Goal: Information Seeking & Learning: Learn about a topic

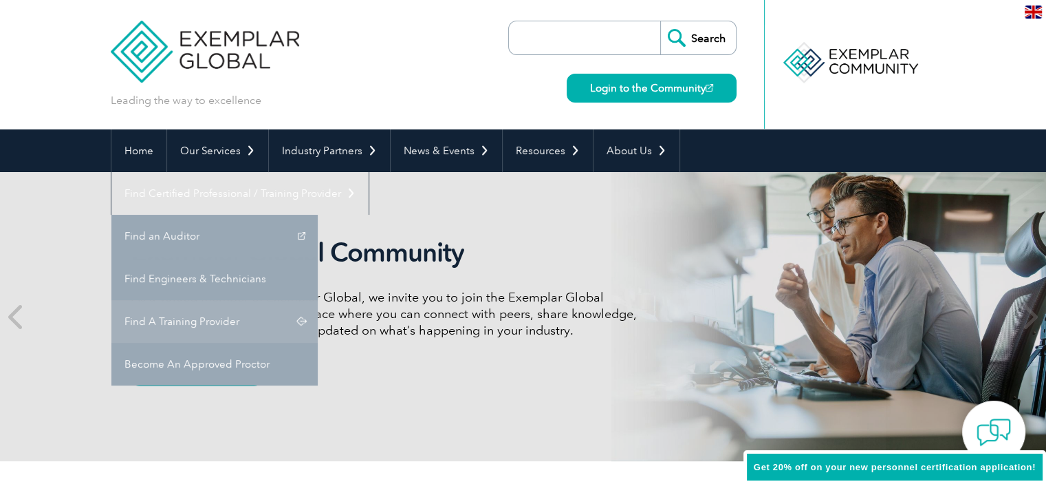
click at [318, 300] on link "Find A Training Provider" at bounding box center [214, 321] width 206 height 43
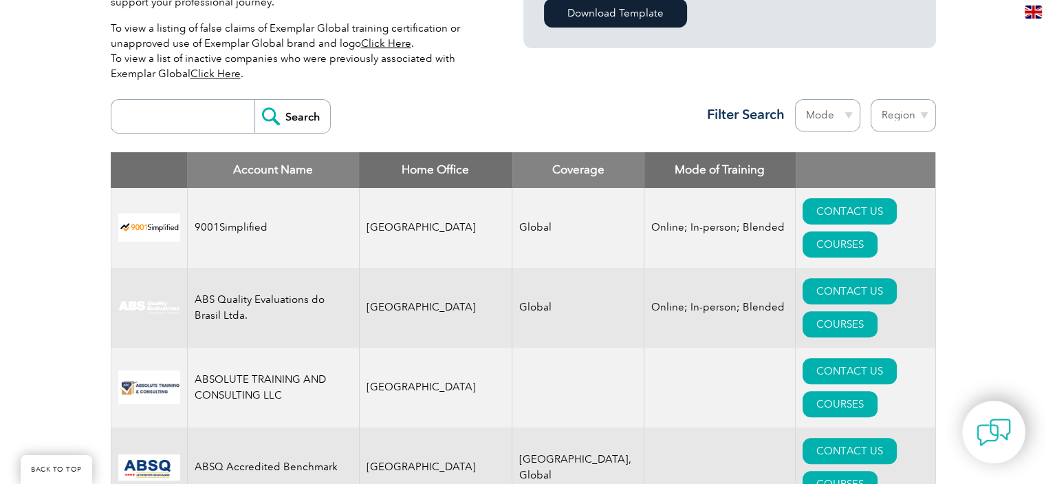
scroll to position [431, 0]
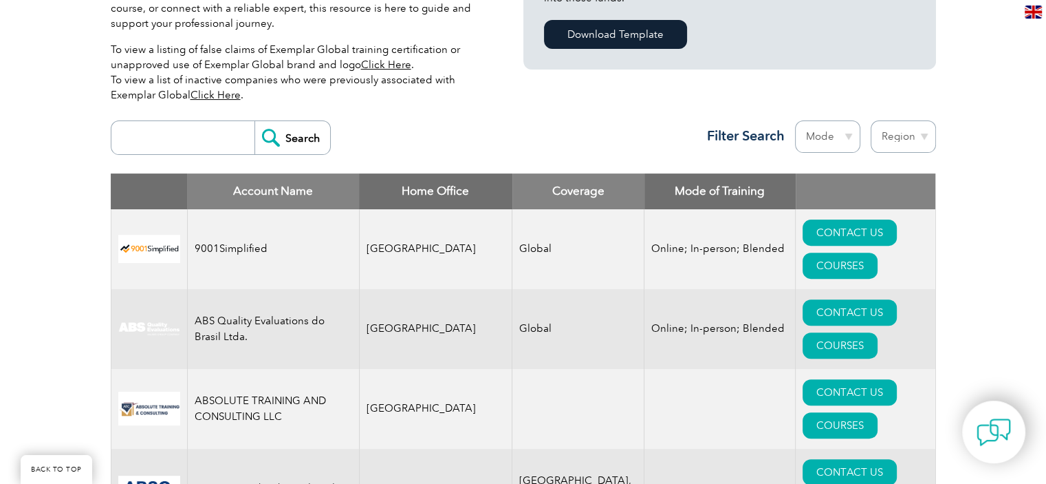
drag, startPoint x: 1052, startPoint y: 19, endPoint x: 1053, endPoint y: 32, distance: 13.8
click at [184, 141] on input "search" at bounding box center [186, 137] width 136 height 33
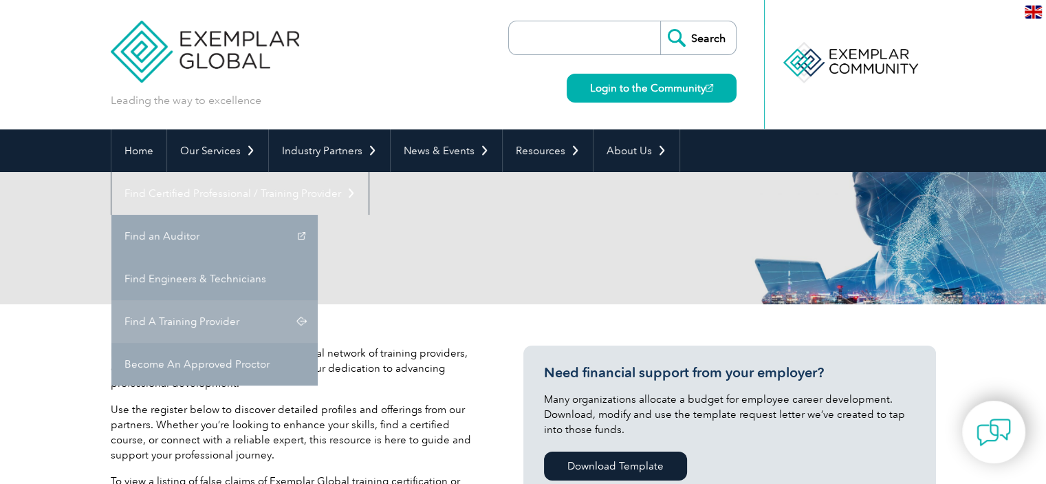
type input "FSSC"
click at [318, 300] on link "Find A Training Provider" at bounding box center [214, 321] width 206 height 43
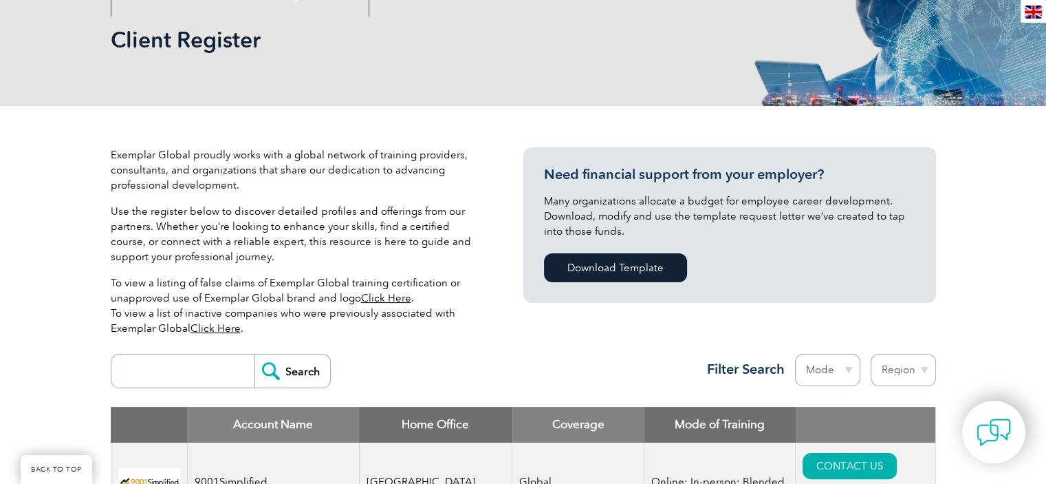
scroll to position [371, 0]
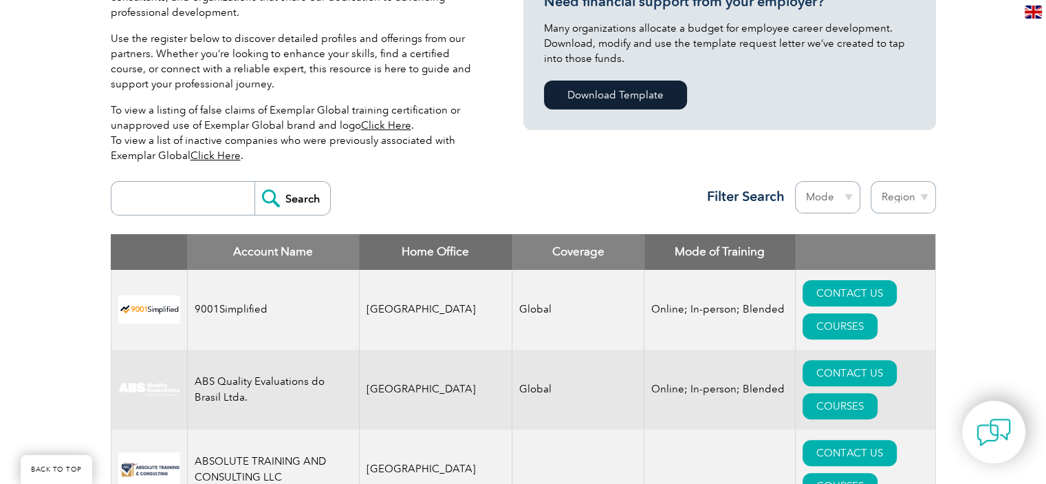
click at [151, 200] on input "search" at bounding box center [186, 198] width 136 height 33
click at [255, 182] on input "Search" at bounding box center [293, 198] width 76 height 33
click at [169, 193] on input "[GEOGRAPHIC_DATA]" at bounding box center [186, 198] width 136 height 33
drag, startPoint x: 169, startPoint y: 193, endPoint x: 25, endPoint y: 202, distance: 144.8
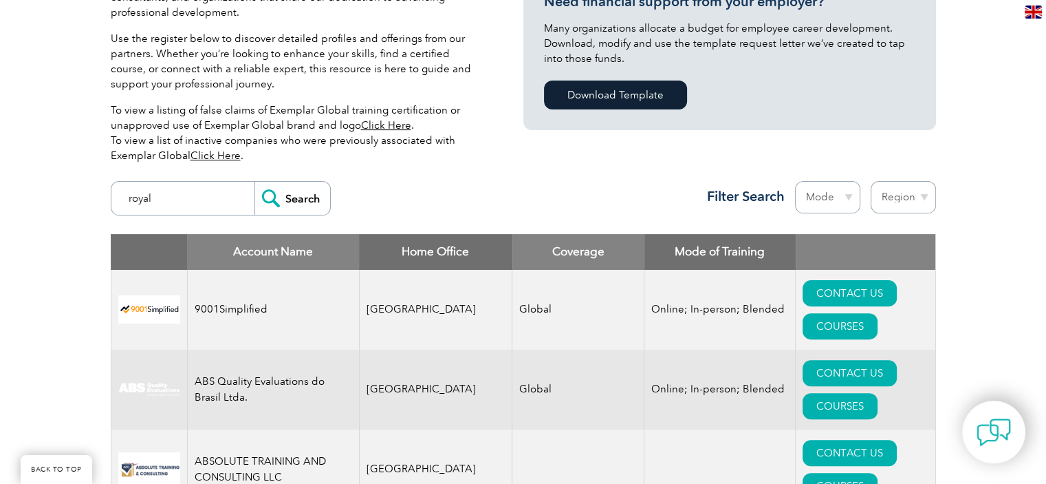
type input "royal impact"
click at [302, 197] on input "Search" at bounding box center [293, 198] width 76 height 33
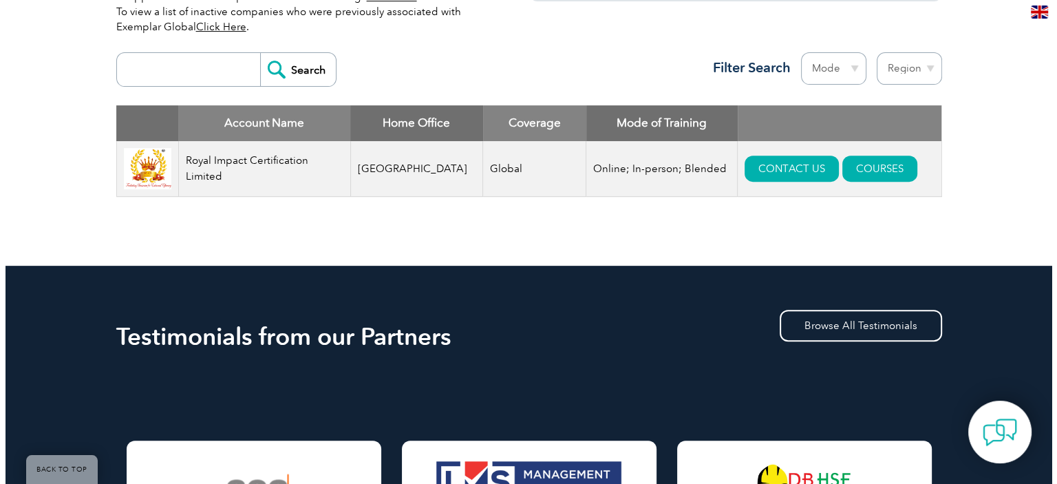
scroll to position [528, 0]
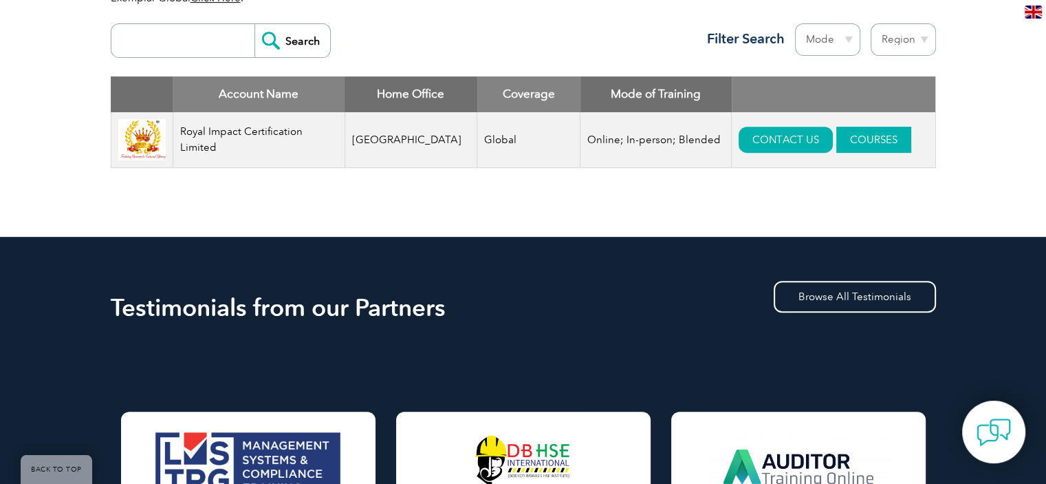
click at [850, 138] on link "COURSES" at bounding box center [874, 140] width 75 height 26
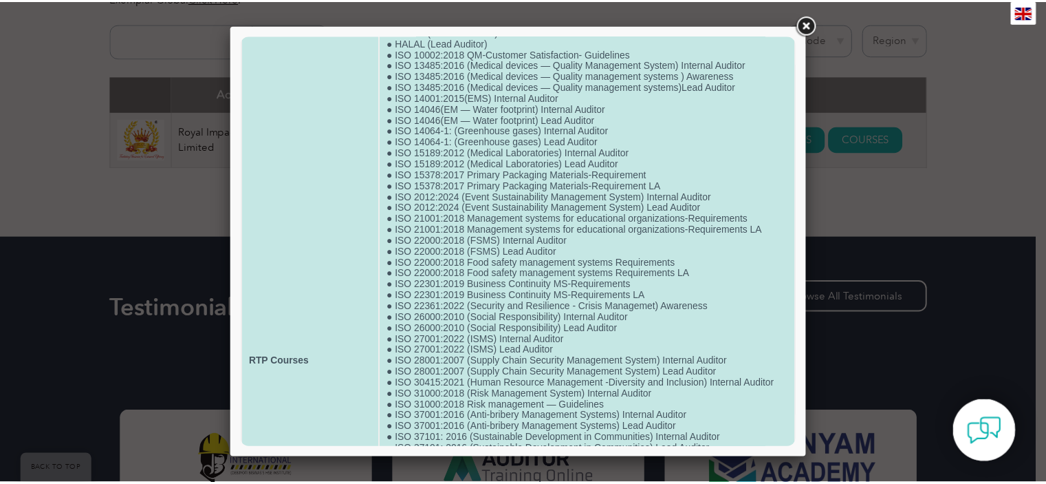
scroll to position [613, 0]
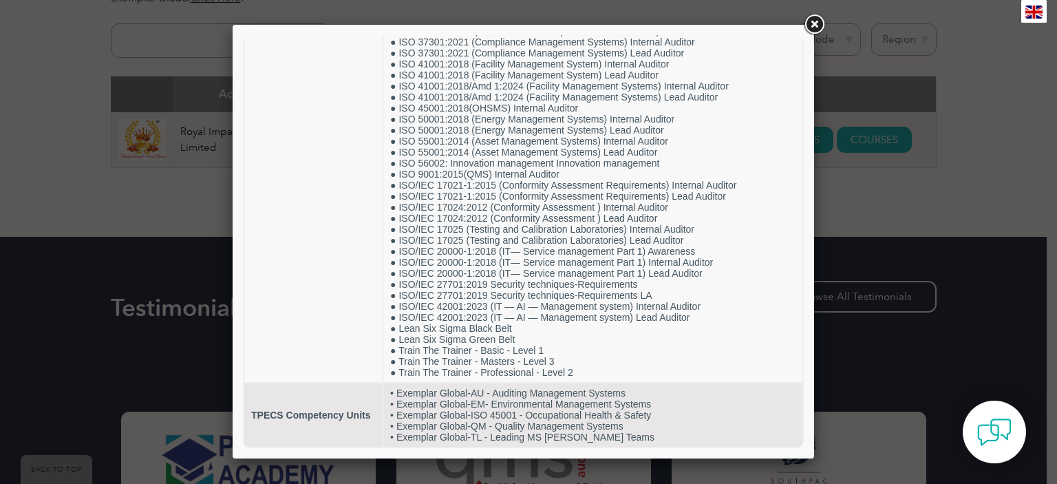
click at [812, 24] on link at bounding box center [814, 24] width 25 height 25
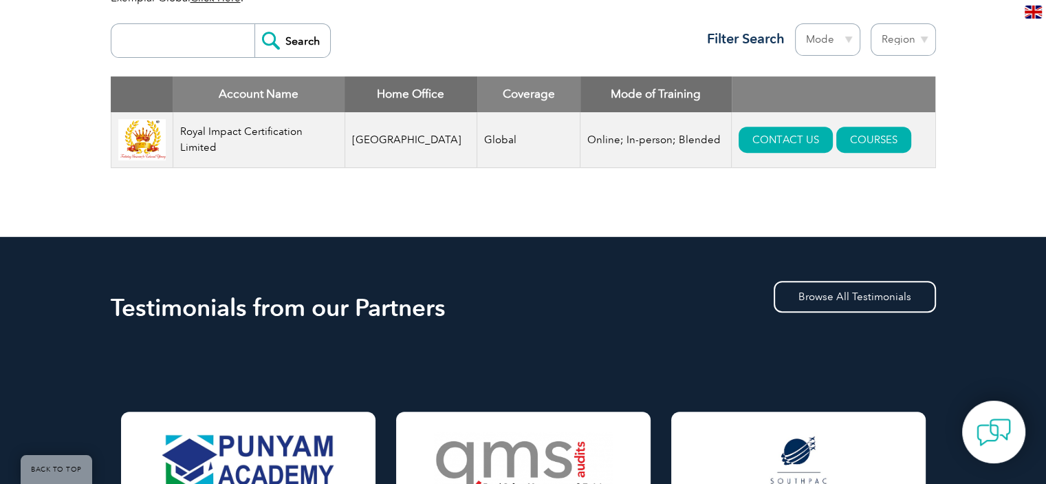
click at [183, 46] on input "search" at bounding box center [186, 40] width 136 height 33
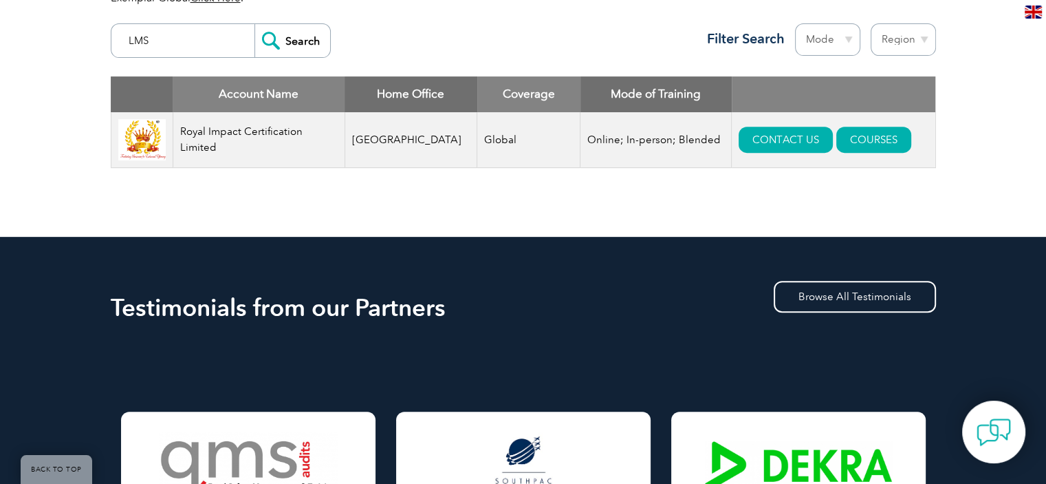
type input "LMS"
click at [304, 42] on input "Search" at bounding box center [293, 40] width 76 height 33
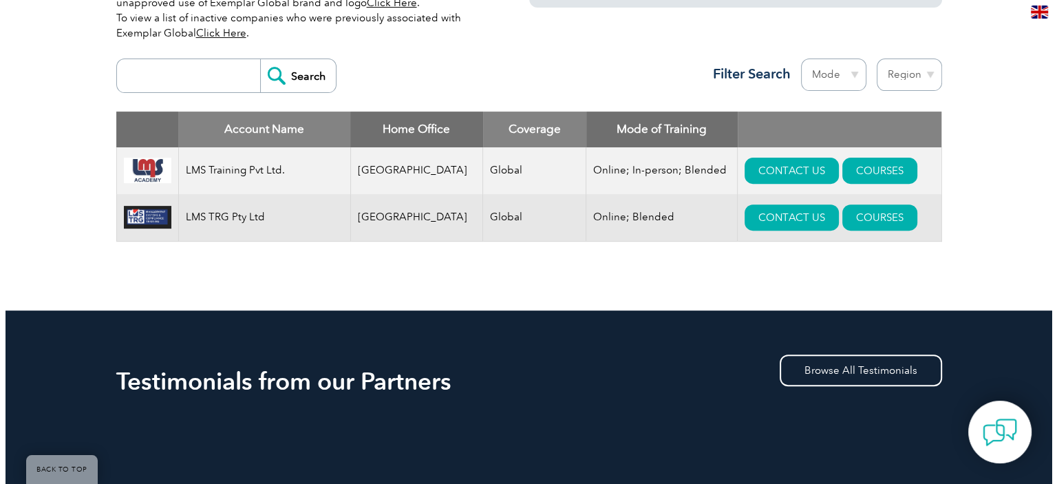
scroll to position [533, 0]
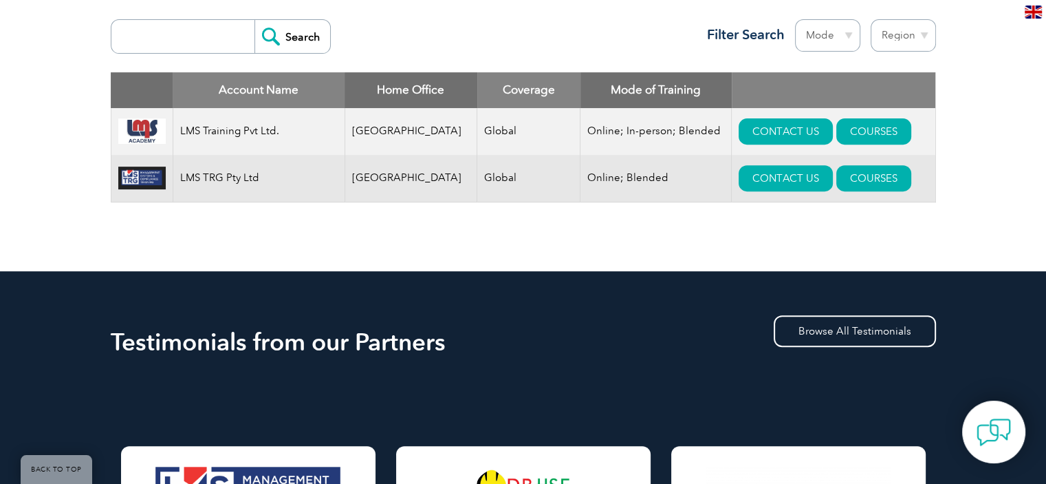
drag, startPoint x: 0, startPoint y: 0, endPoint x: 1042, endPoint y: 169, distance: 1056.0
click at [1042, 169] on html "BACK TO TOP Leading the way to excellence ▼" at bounding box center [523, 479] width 1046 height 2025
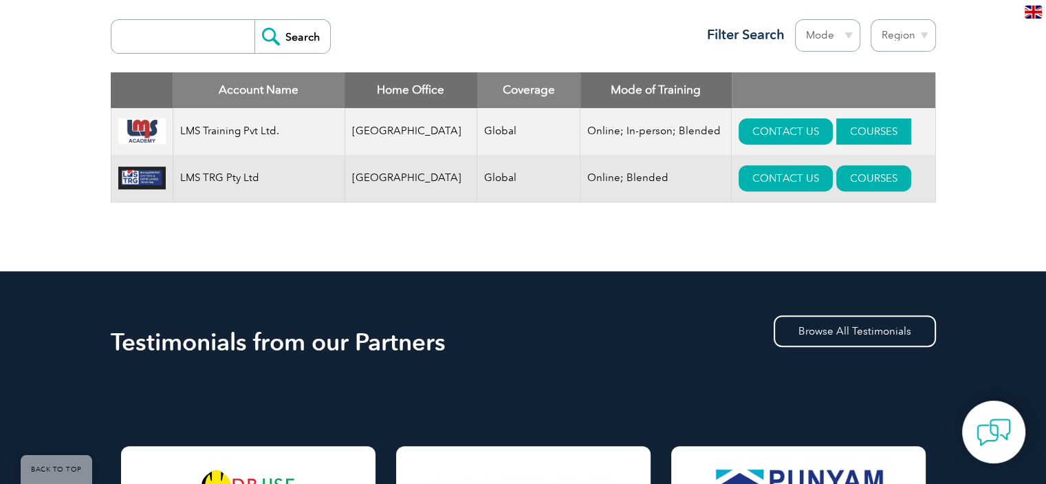
click at [846, 131] on link "COURSES" at bounding box center [874, 131] width 75 height 26
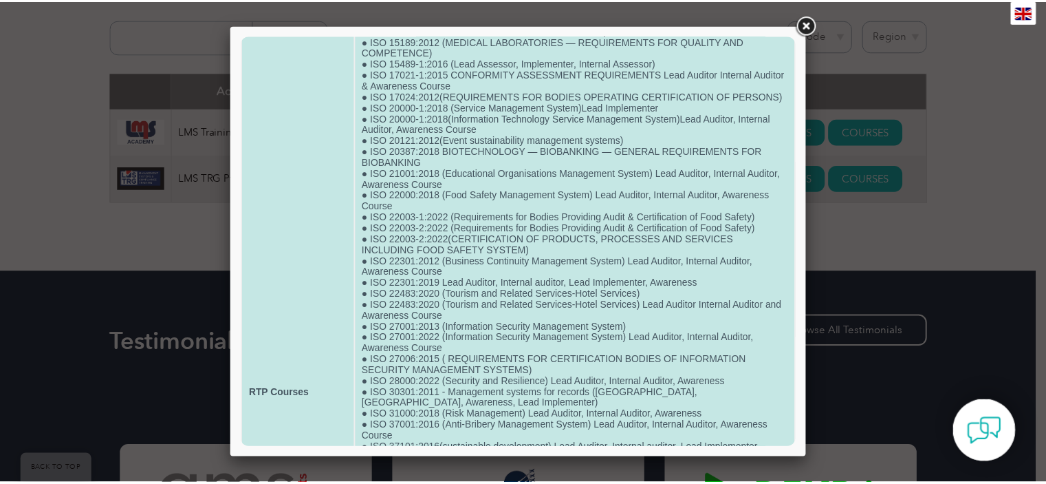
scroll to position [0, 0]
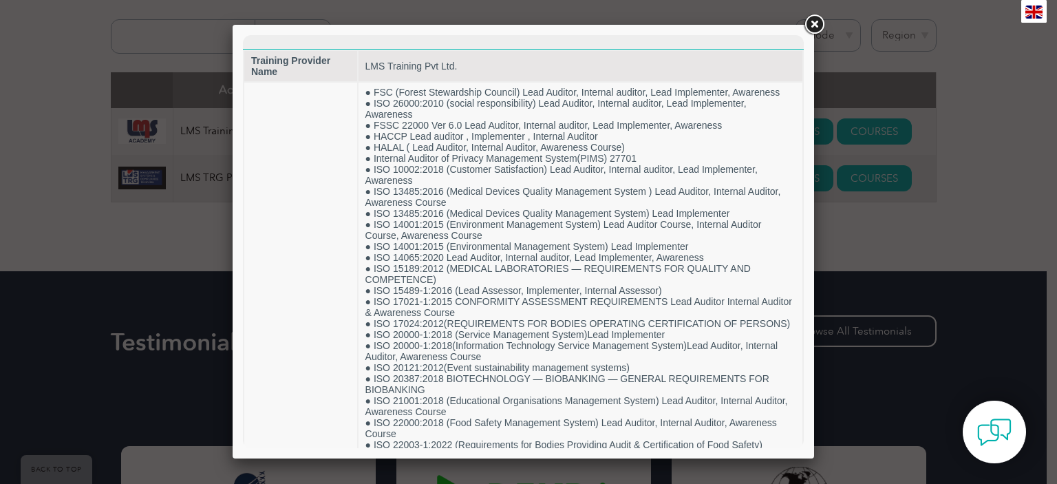
click at [812, 27] on link at bounding box center [814, 24] width 25 height 25
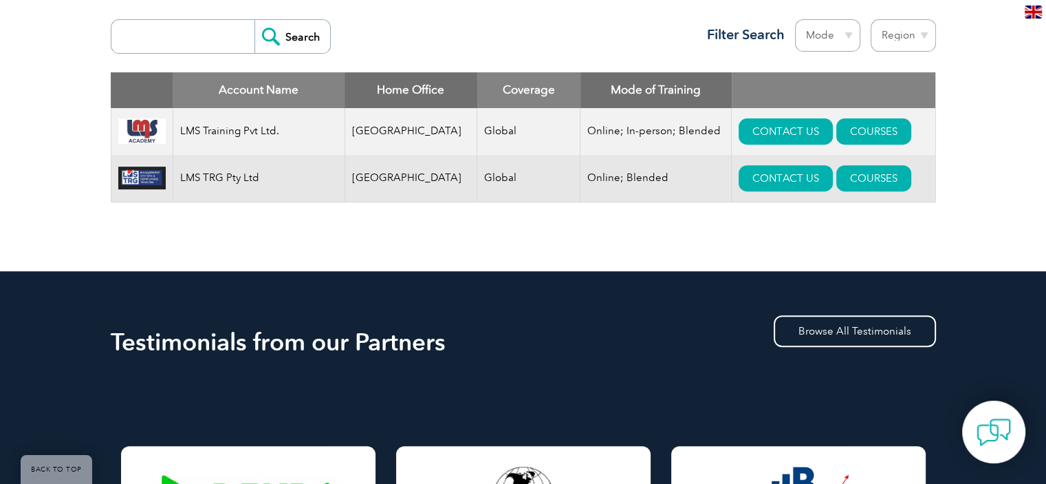
click at [189, 32] on input "search" at bounding box center [186, 36] width 136 height 33
type input "RIR"
click at [297, 32] on input "Search" at bounding box center [293, 36] width 76 height 33
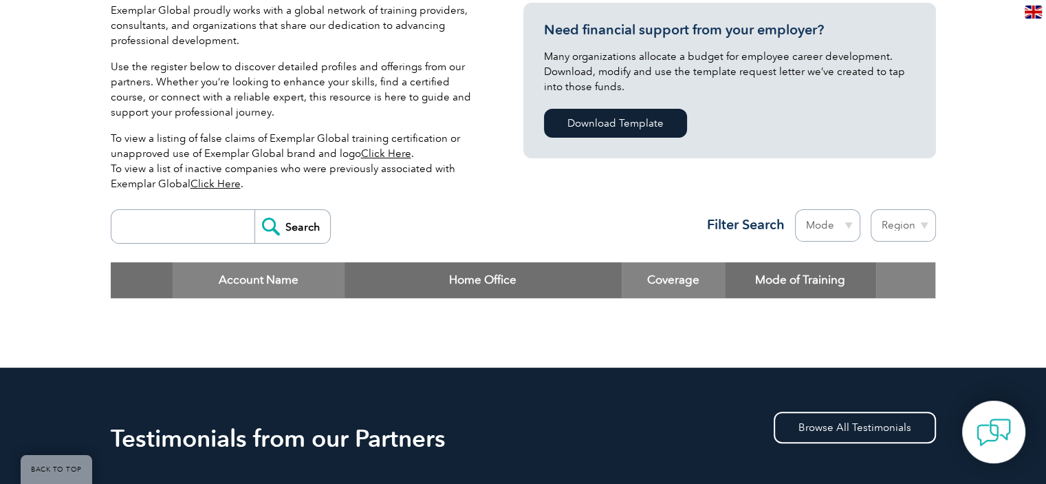
scroll to position [339, 0]
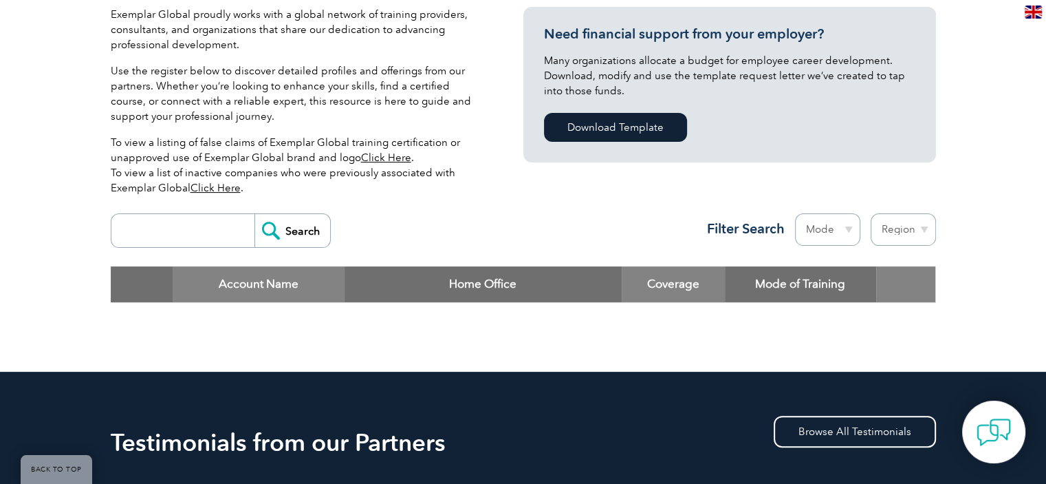
click at [184, 226] on input "search" at bounding box center [186, 230] width 136 height 33
type input "BSCIC"
click at [303, 229] on input "Search" at bounding box center [293, 230] width 76 height 33
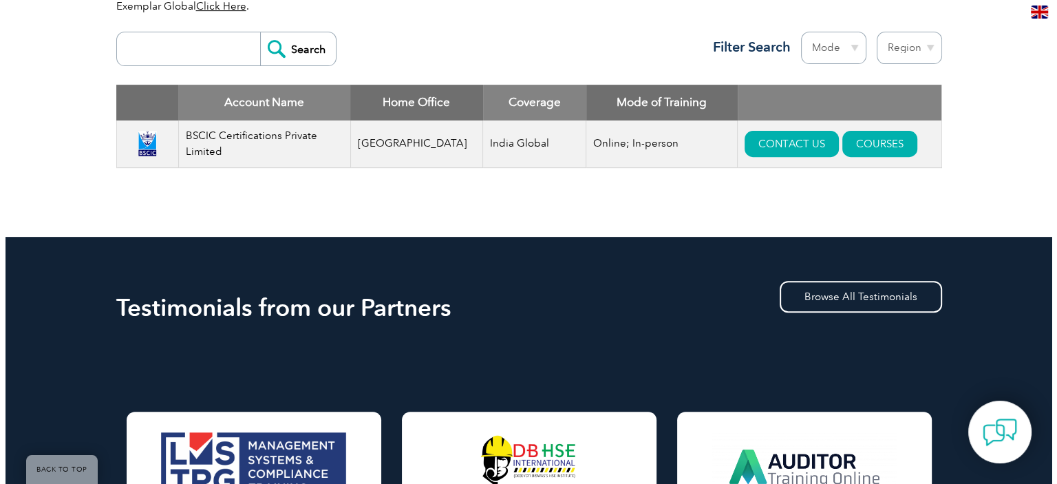
scroll to position [517, 0]
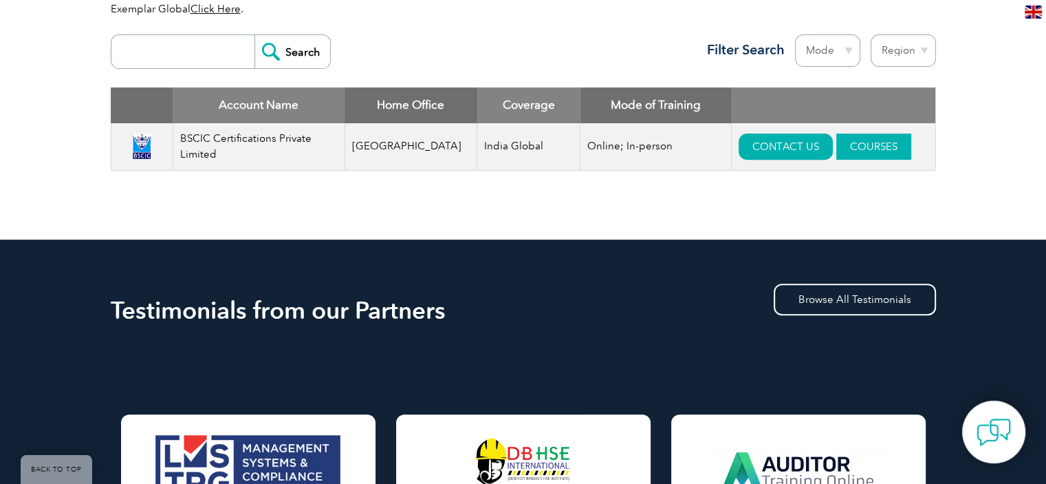
click at [866, 147] on link "COURSES" at bounding box center [874, 146] width 75 height 26
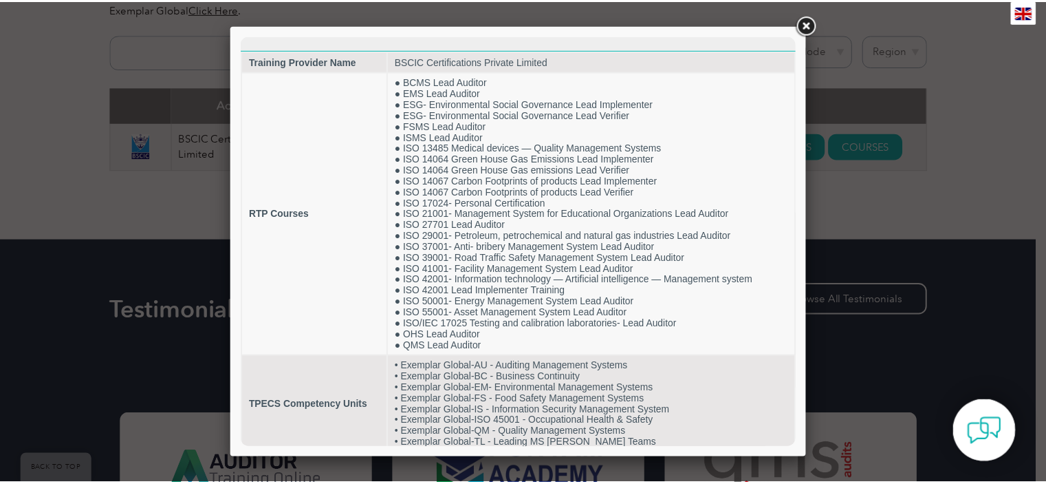
scroll to position [23, 0]
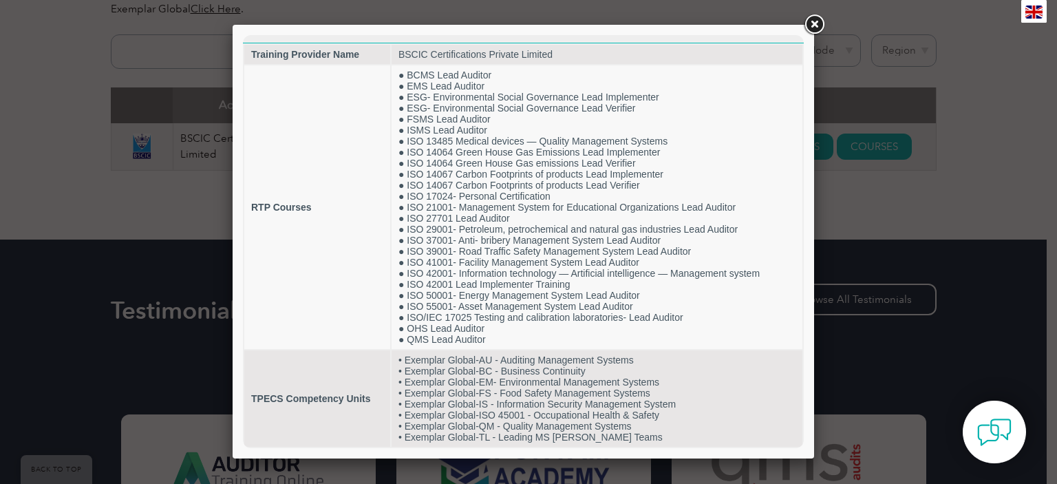
click at [820, 21] on link at bounding box center [814, 24] width 25 height 25
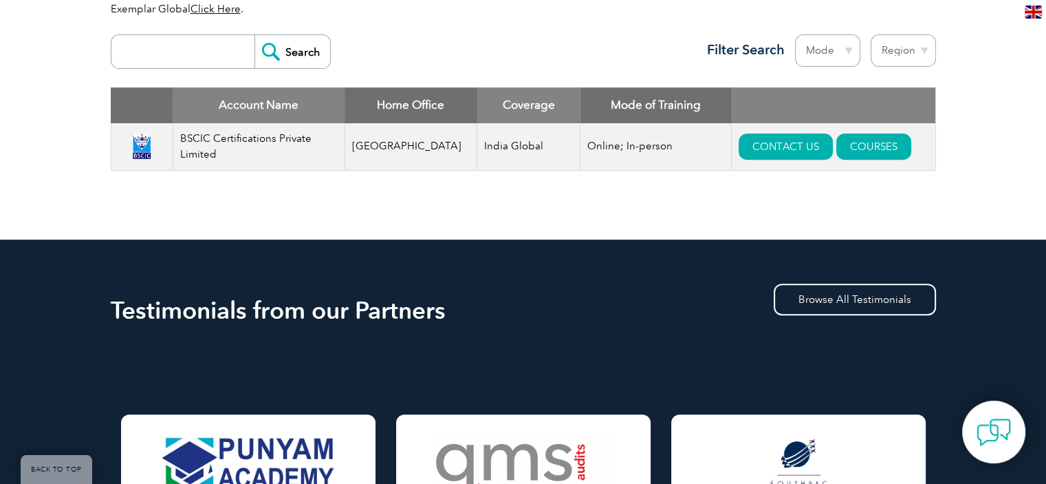
click at [194, 52] on input "search" at bounding box center [186, 51] width 136 height 33
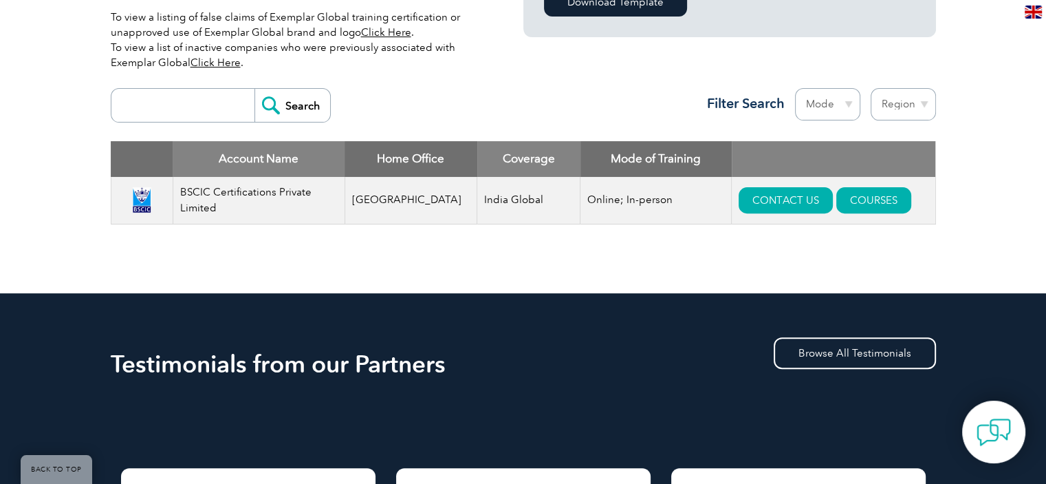
scroll to position [390, 0]
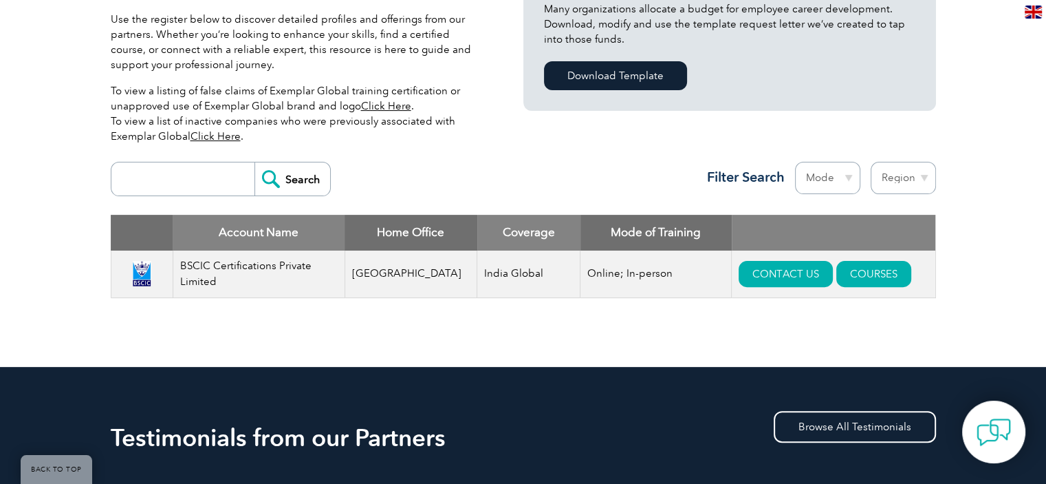
click at [157, 182] on input "search" at bounding box center [186, 178] width 136 height 33
